Goal: Information Seeking & Learning: Learn about a topic

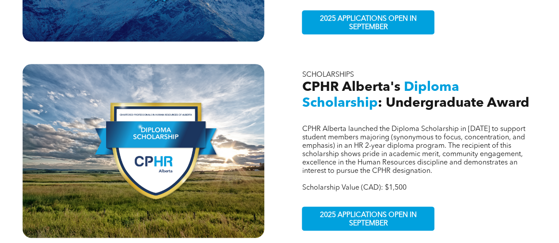
scroll to position [442, 0]
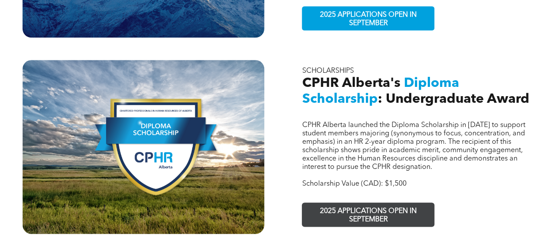
click at [322, 203] on span "2025 APPLICATIONS OPEN IN SEPTEMBER" at bounding box center [368, 216] width 129 height 26
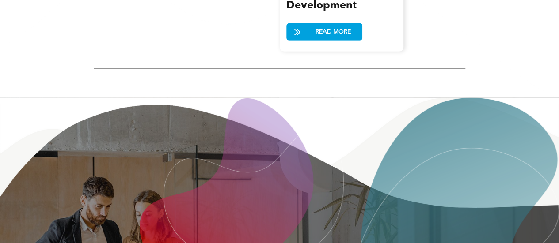
scroll to position [1635, 0]
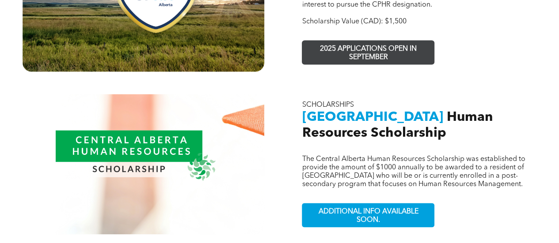
scroll to position [619, 0]
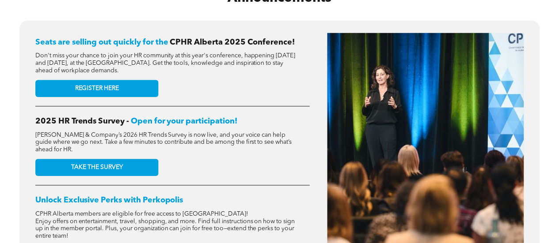
scroll to position [353, 0]
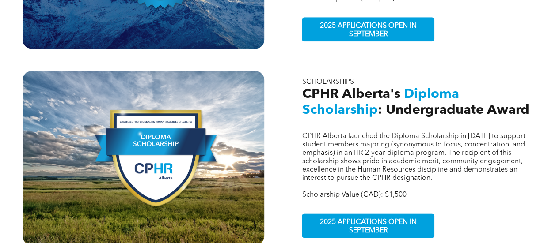
scroll to position [442, 0]
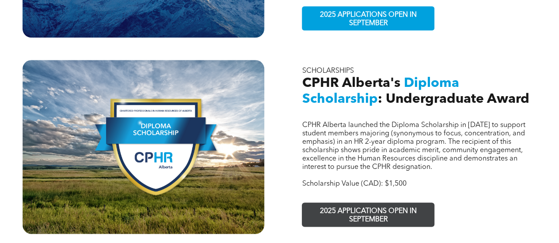
click at [360, 203] on span "2025 APPLICATIONS OPEN IN SEPTEMBER" at bounding box center [368, 216] width 129 height 26
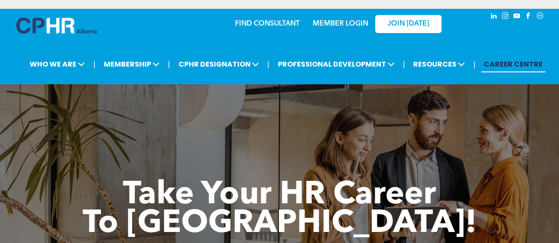
click at [352, 25] on link "MEMBER LOGIN" at bounding box center [340, 23] width 55 height 7
